Goal: Information Seeking & Learning: Learn about a topic

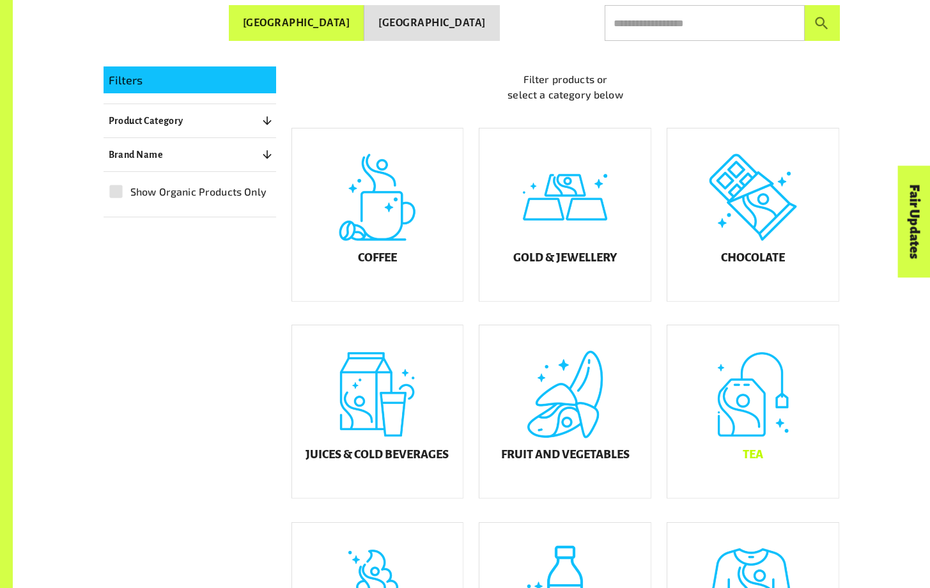
scroll to position [349, 0]
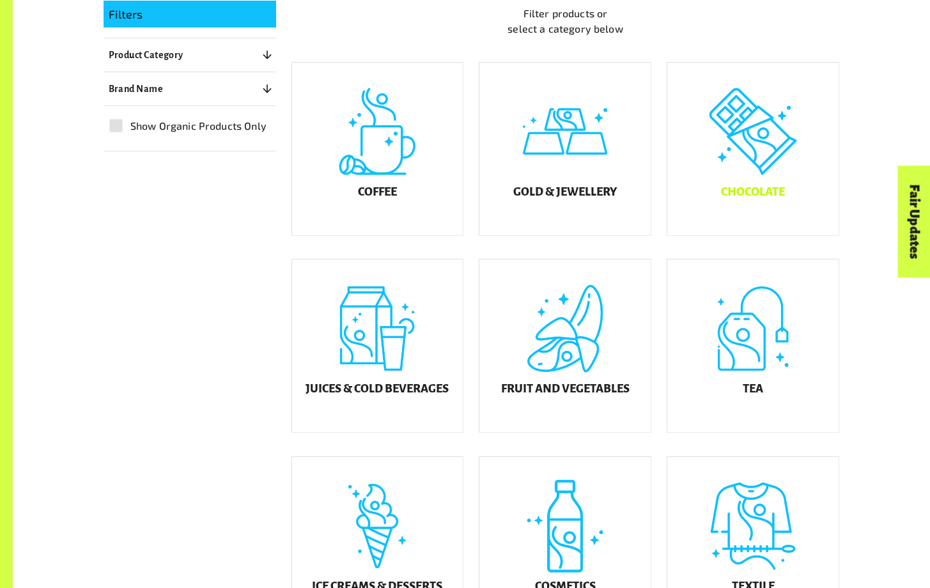
click at [735, 125] on div "Chocolate" at bounding box center [753, 149] width 171 height 173
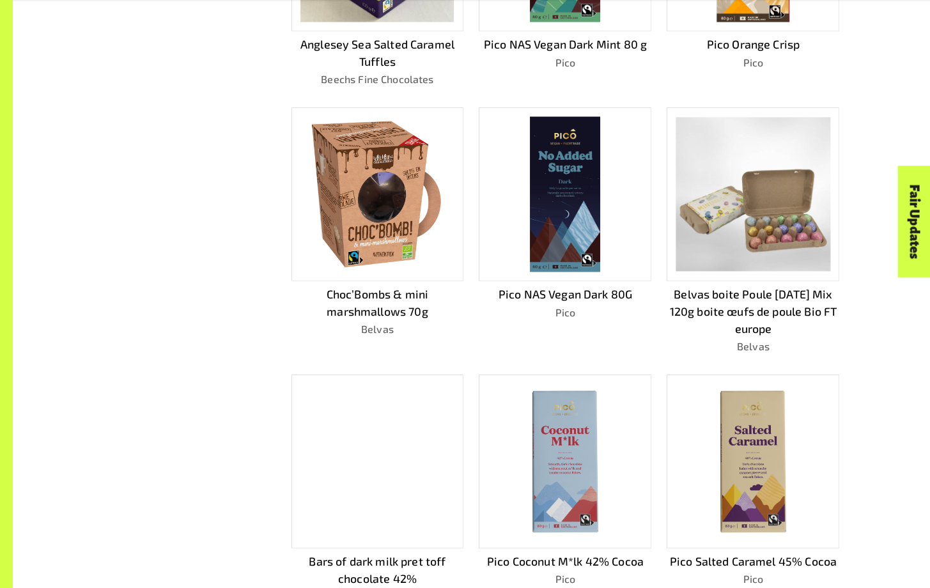
scroll to position [540, 0]
click at [148, 308] on div "Filters Clear All Product Category 1 ​ Coffee Gold & Jewellery Chocolate Neapol…" at bounding box center [464, 228] width 752 height 869
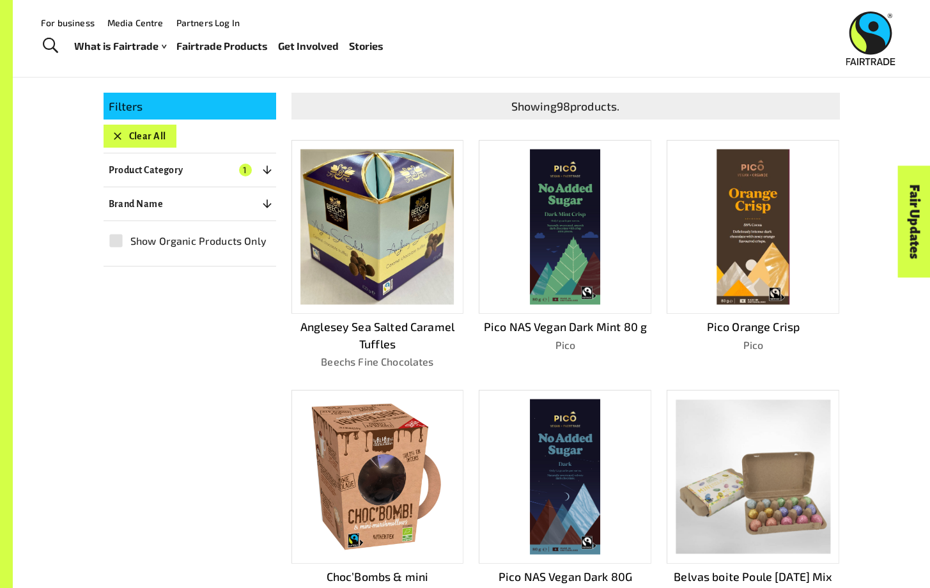
scroll to position [138, 0]
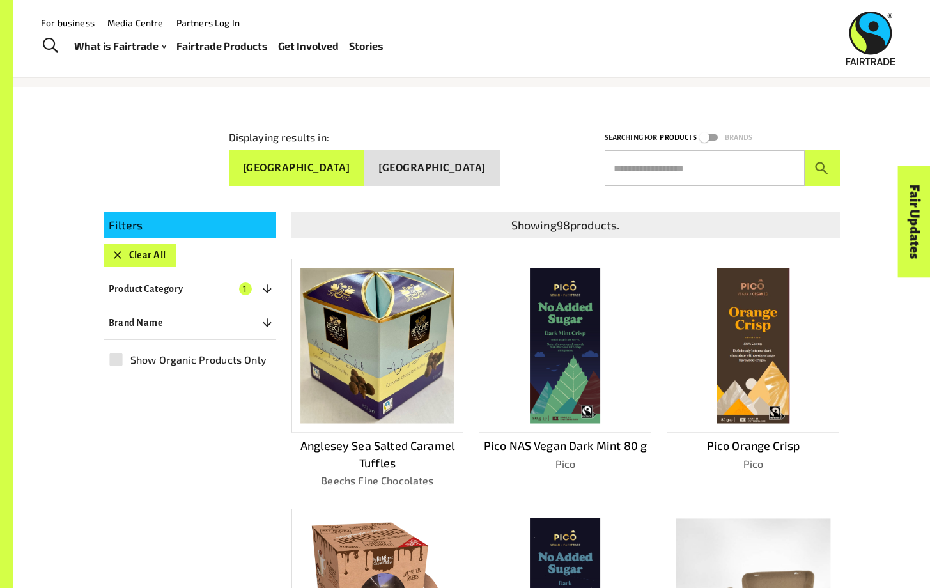
click at [743, 338] on img at bounding box center [754, 346] width 72 height 155
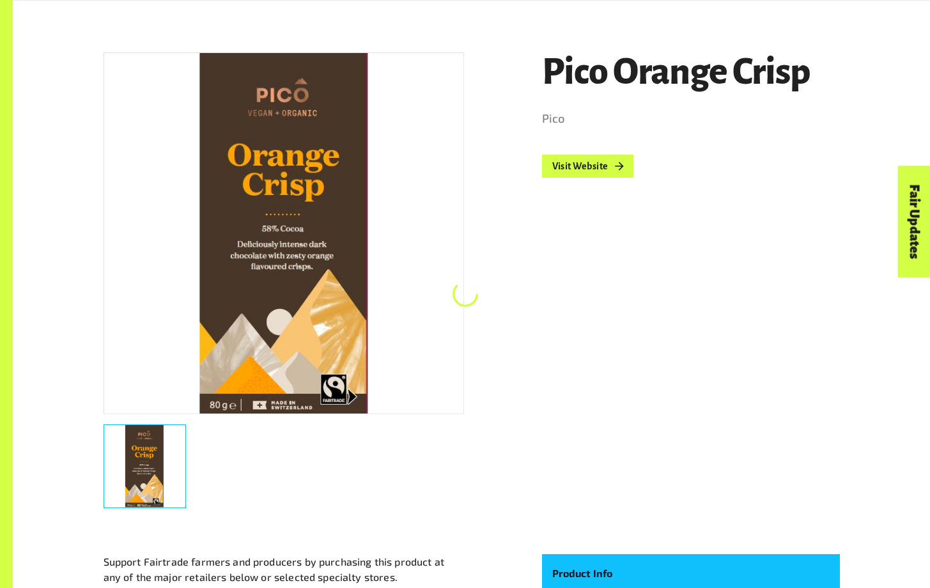
scroll to position [228, 0]
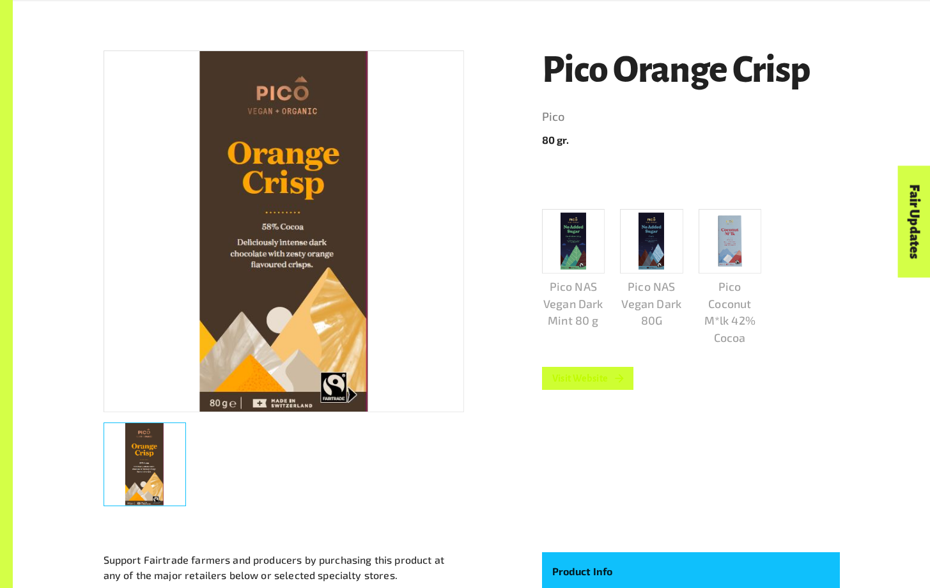
click at [573, 388] on link "Visit Website" at bounding box center [588, 378] width 92 height 23
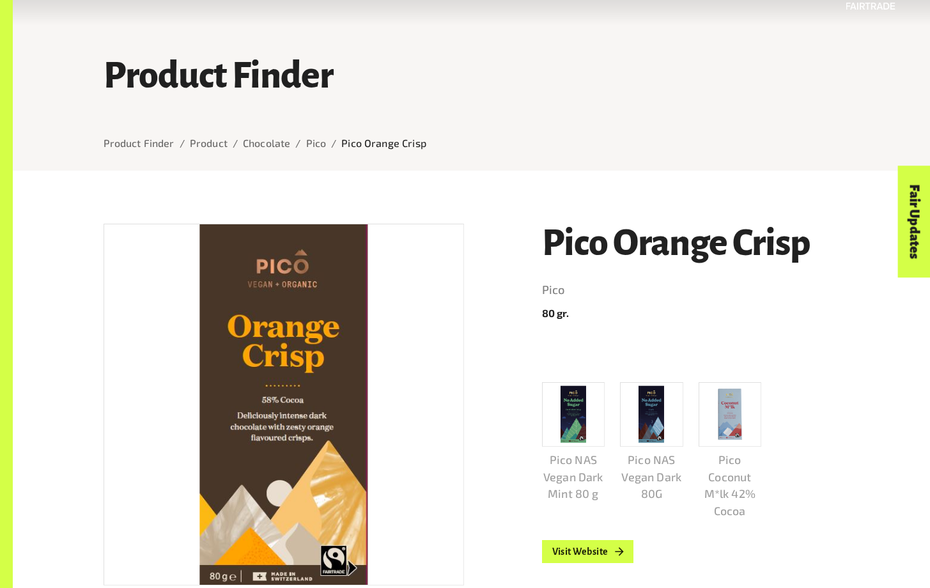
scroll to position [60, 0]
